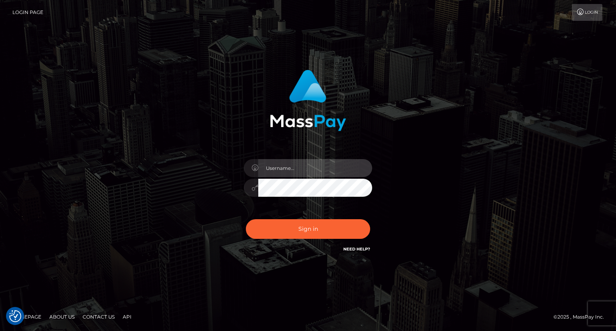
click at [297, 170] on input "text" at bounding box center [315, 168] width 114 height 18
type input "Mirasol.spree"
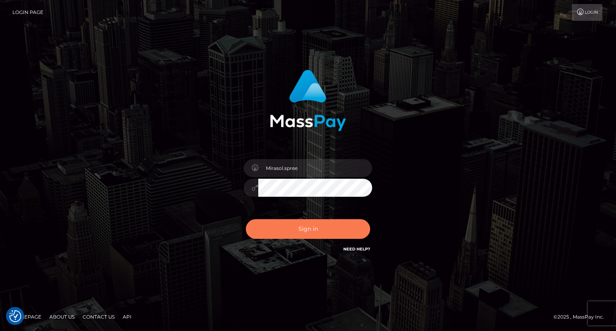
click at [307, 222] on button "Sign in" at bounding box center [308, 229] width 124 height 20
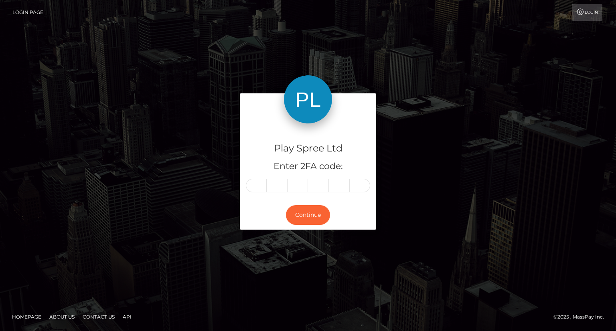
click at [254, 186] on input "text" at bounding box center [256, 186] width 21 height 14
type input "8"
type input "7"
type input "0"
type input "2"
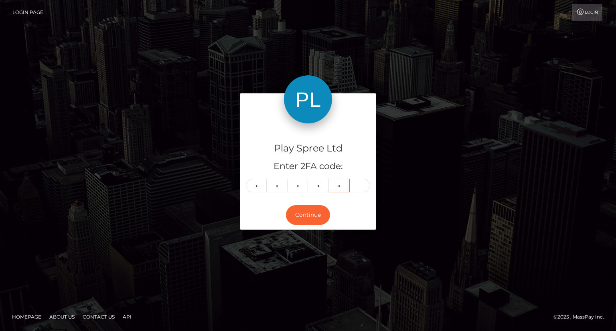
type input "9"
type input "4"
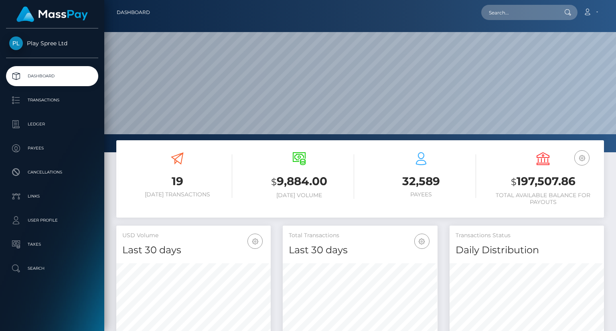
scroll to position [142, 154]
drag, startPoint x: 512, startPoint y: 182, endPoint x: 586, endPoint y: 183, distance: 75.0
click at [585, 183] on h3 "$ 197,507.86" at bounding box center [543, 182] width 110 height 16
copy h3 "$ 197,507.86"
